Goal: Register for event/course

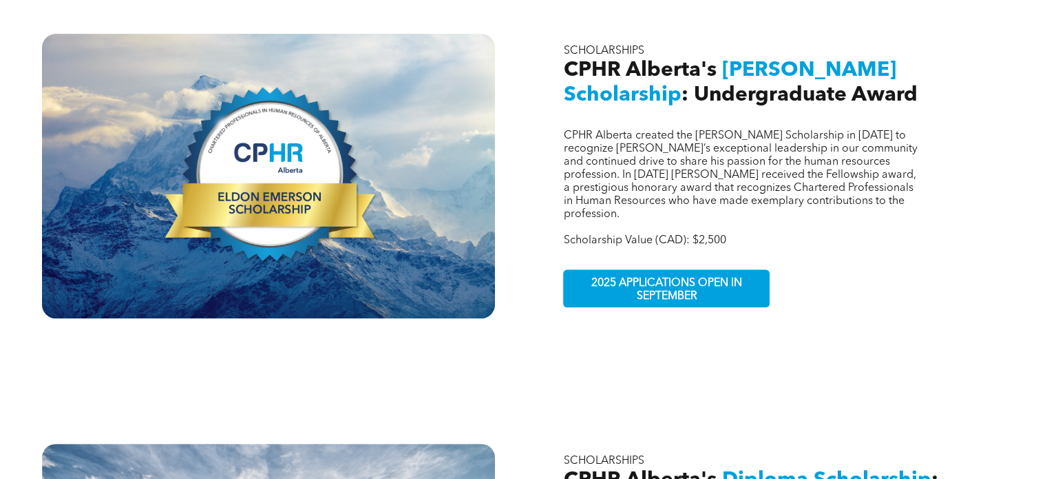
scroll to position [482, 0]
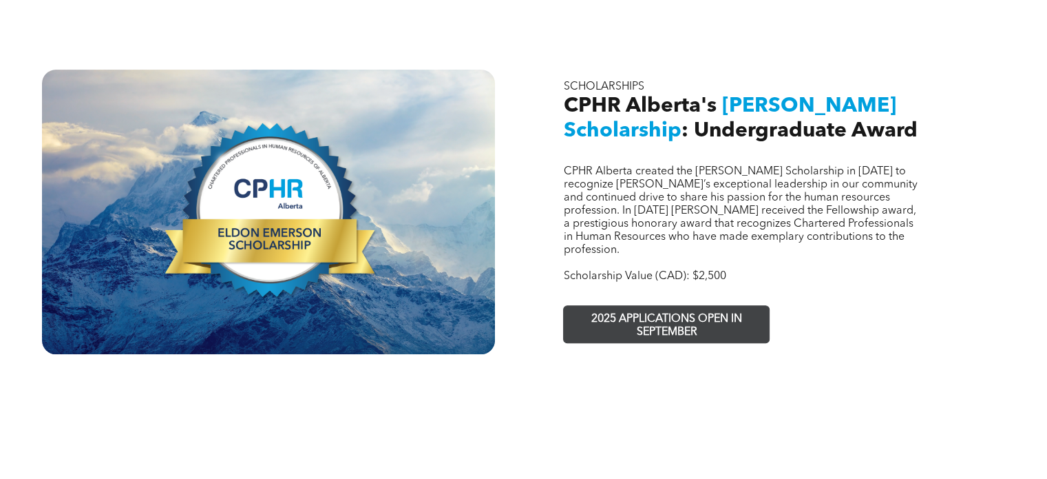
click at [653, 306] on span "2025 APPLICATIONS OPEN IN SEPTEMBER" at bounding box center [666, 326] width 201 height 40
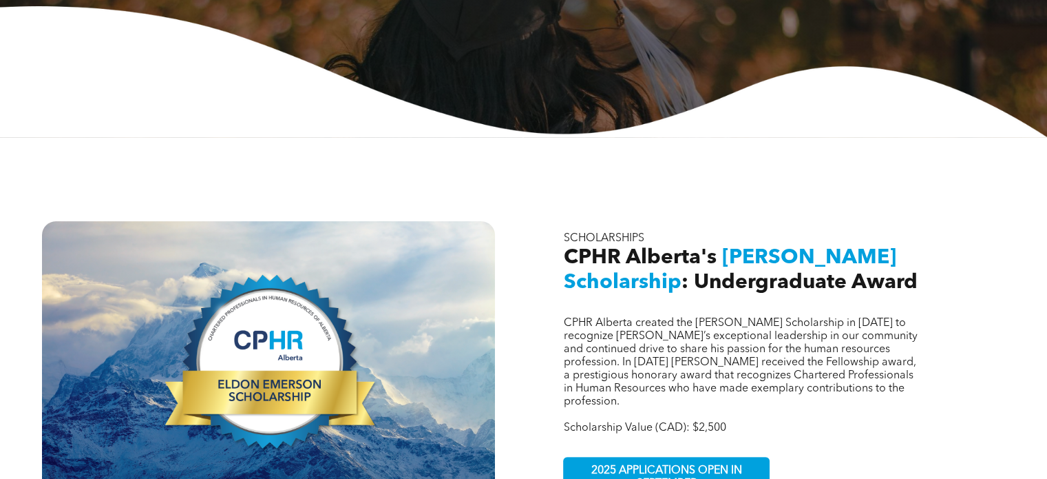
scroll to position [413, 0]
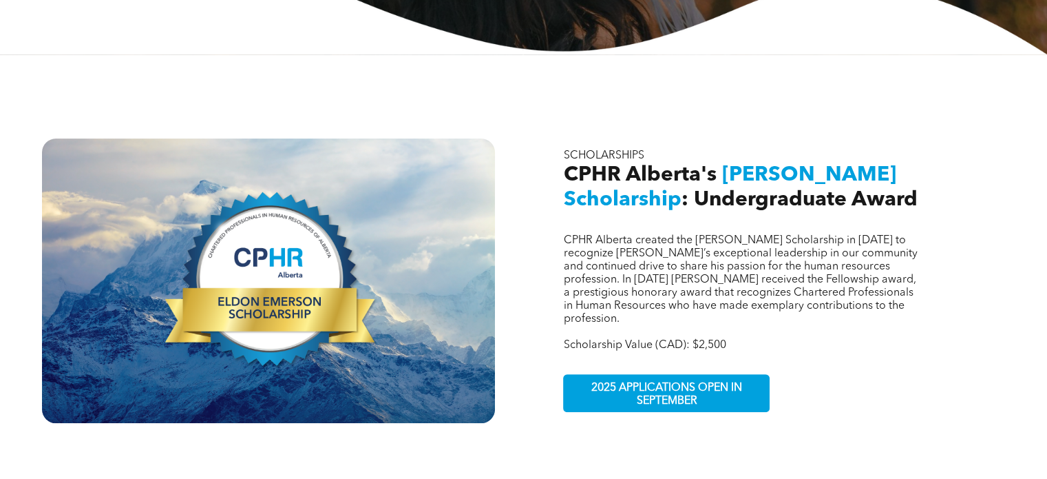
click at [292, 298] on div at bounding box center [268, 280] width 453 height 284
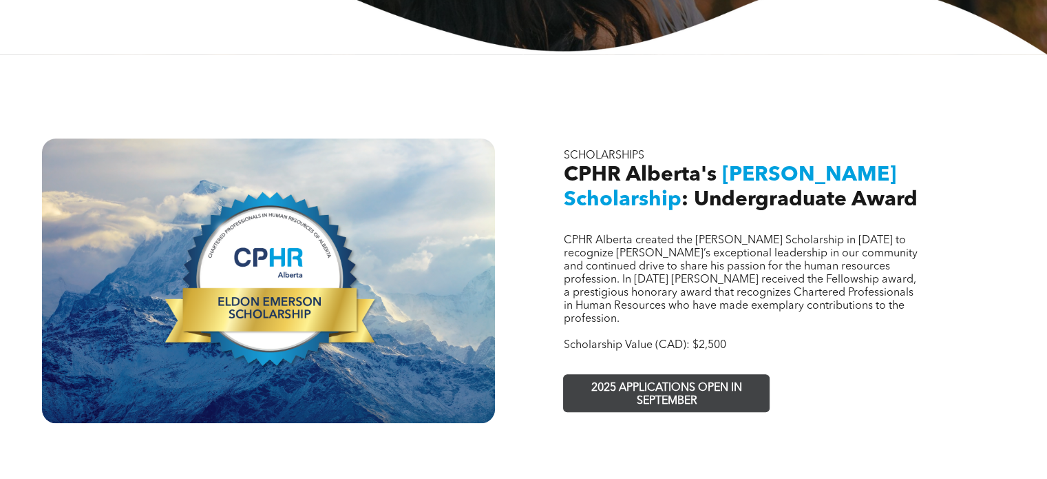
click at [650, 375] on span "2025 APPLICATIONS OPEN IN SEPTEMBER" at bounding box center [666, 395] width 201 height 40
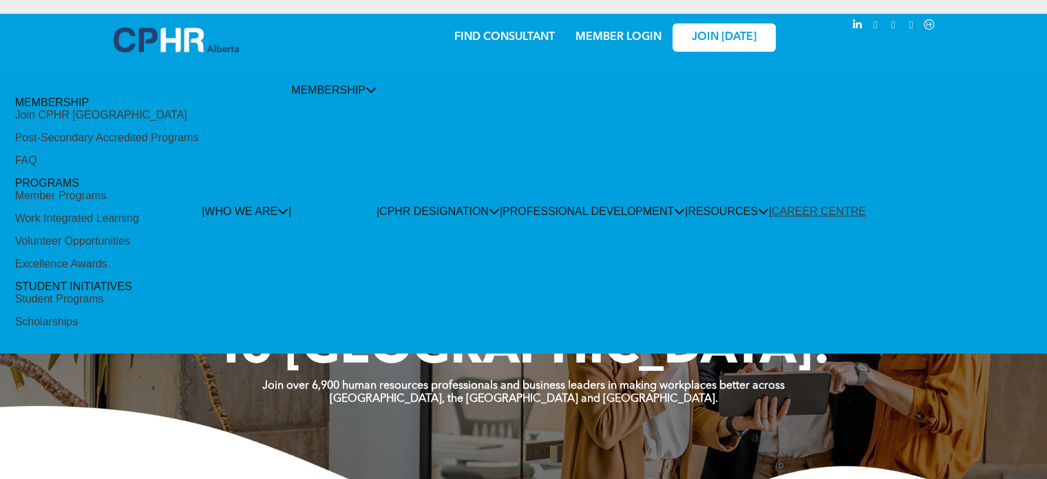
click at [78, 315] on div "Scholarships" at bounding box center [46, 321] width 63 height 12
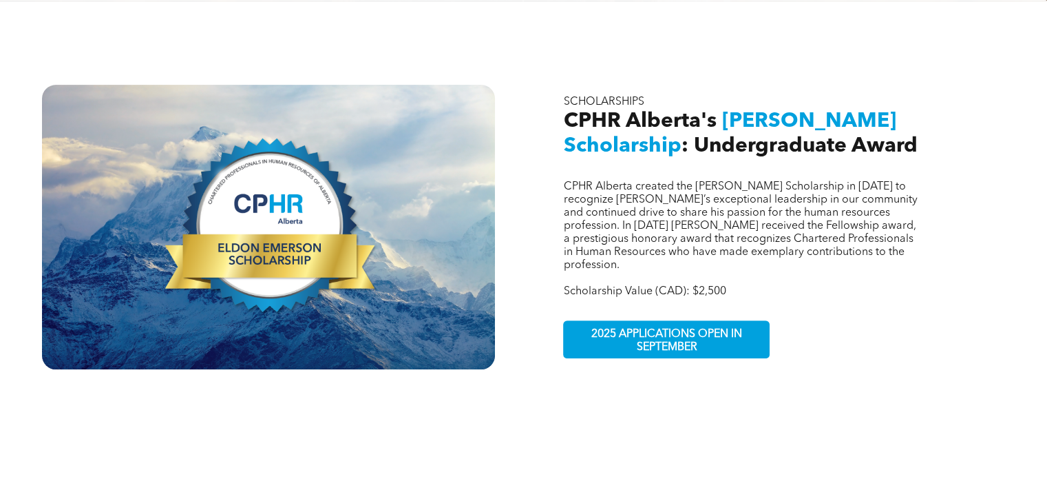
scroll to position [482, 0]
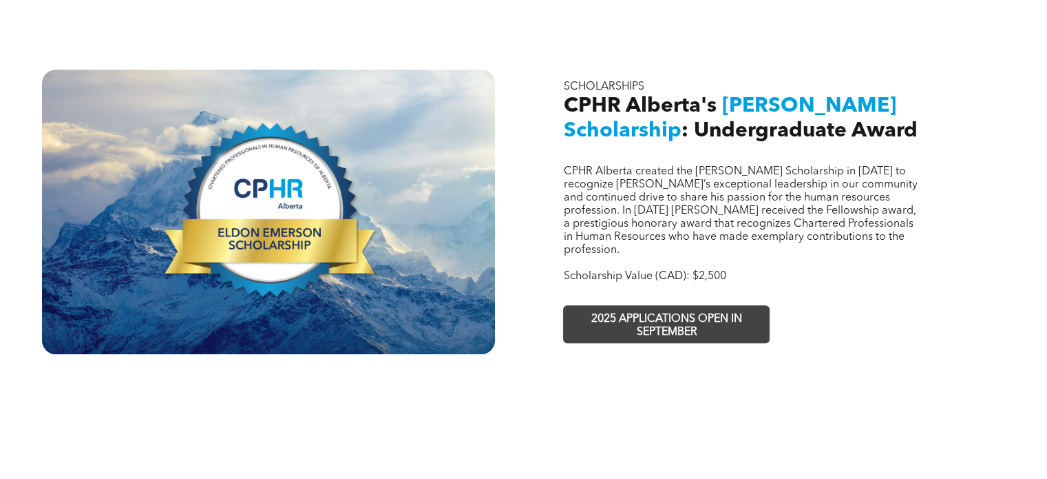
click at [631, 306] on span "2025 APPLICATIONS OPEN IN SEPTEMBER" at bounding box center [666, 326] width 201 height 40
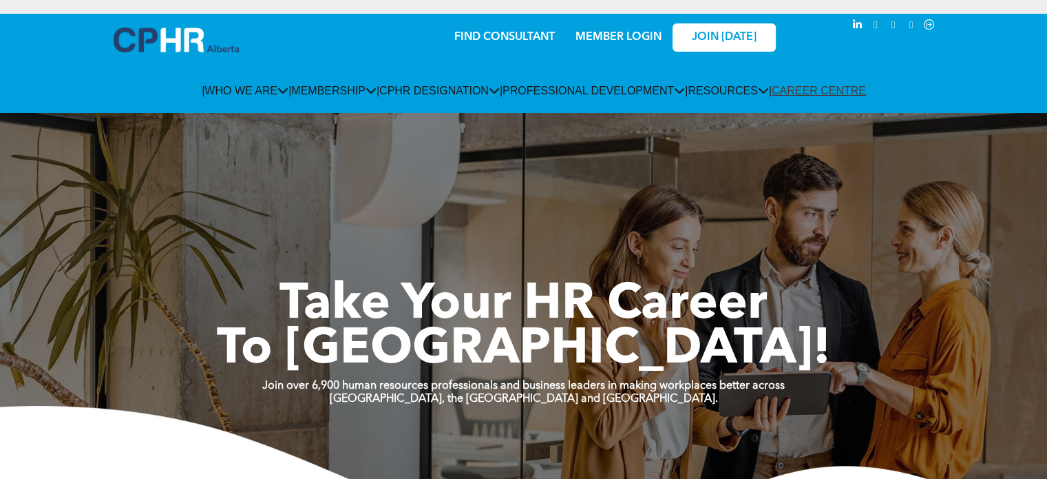
click at [721, 40] on span "JOIN [DATE]" at bounding box center [724, 37] width 65 height 13
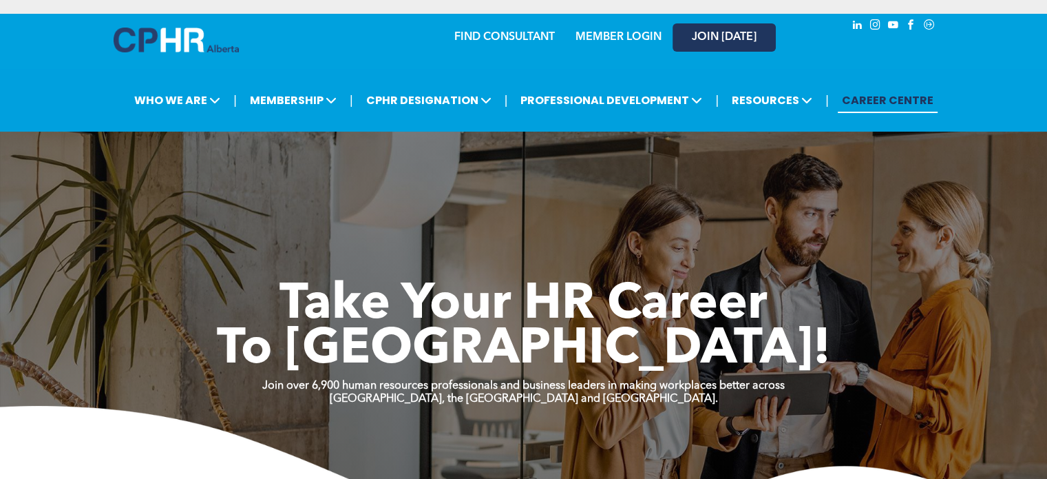
click at [711, 37] on span "JOIN [DATE]" at bounding box center [724, 37] width 65 height 13
